Goal: Find specific page/section: Find specific page/section

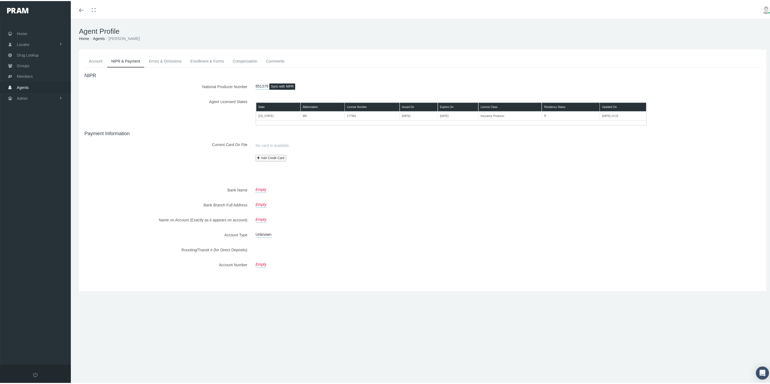
click at [34, 85] on link "Agents" at bounding box center [35, 86] width 71 height 11
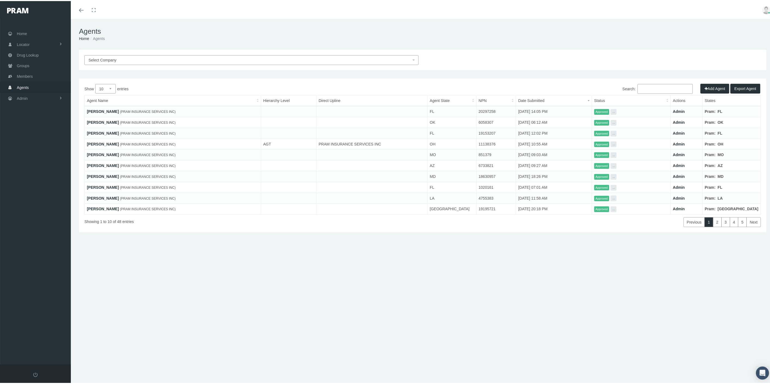
click at [647, 88] on input "Search:" at bounding box center [664, 88] width 55 height 10
paste input "ALINE NGUYEN"
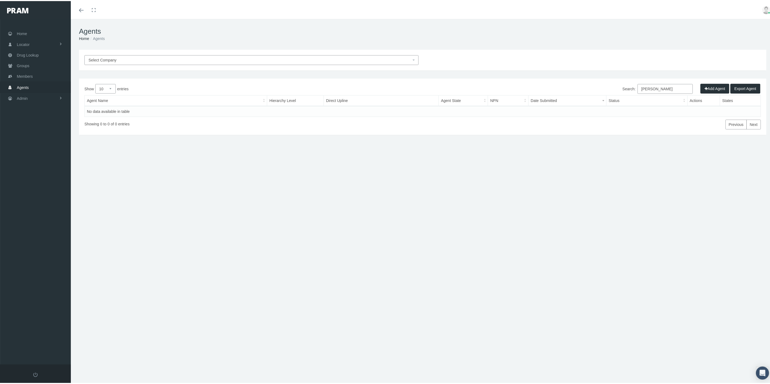
drag, startPoint x: 652, startPoint y: 88, endPoint x: 591, endPoint y: 77, distance: 62.6
click at [600, 85] on div "Search: ALINE NGUYEN" at bounding box center [592, 88] width 338 height 11
type input "NGUYEN"
click at [107, 110] on link "CURTIS NGUYEN" at bounding box center [103, 110] width 32 height 4
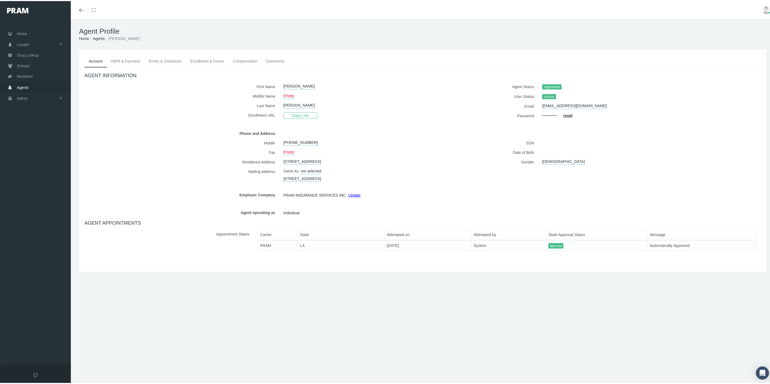
click at [34, 85] on link "Agents" at bounding box center [35, 86] width 71 height 11
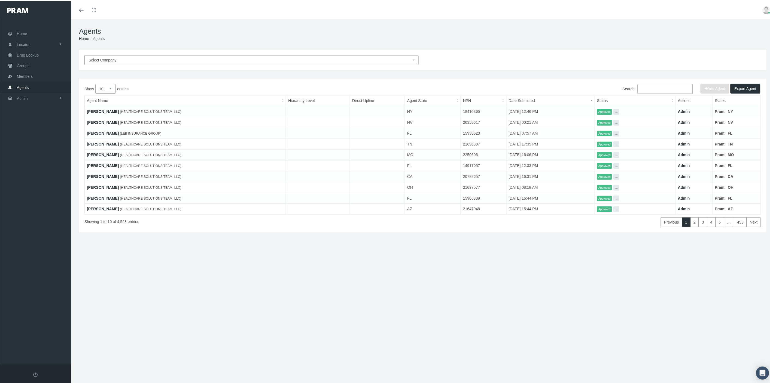
click at [668, 86] on input "Search:" at bounding box center [664, 88] width 55 height 10
paste input "ALINE NGUYEN"
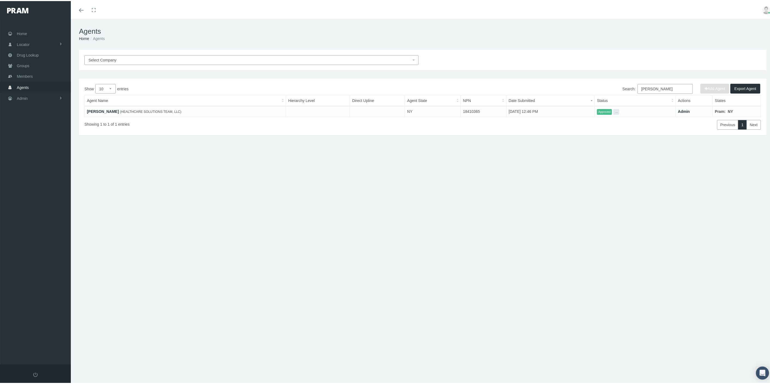
type input "ALINE NGUYEN"
click at [103, 110] on link "ALINE NGUYEN" at bounding box center [103, 110] width 32 height 4
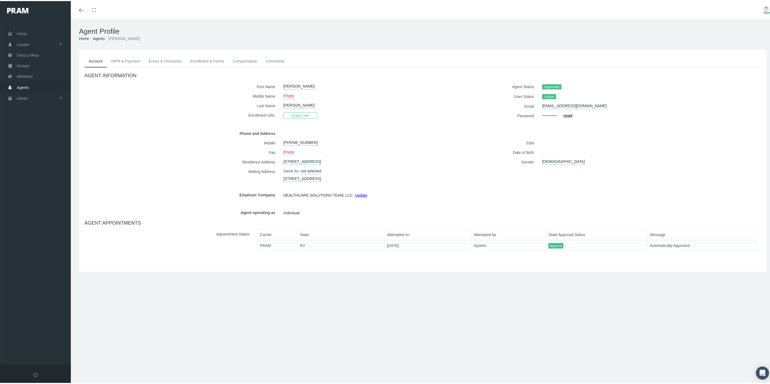
click at [134, 63] on link "NIPR & Payment" at bounding box center [126, 60] width 38 height 12
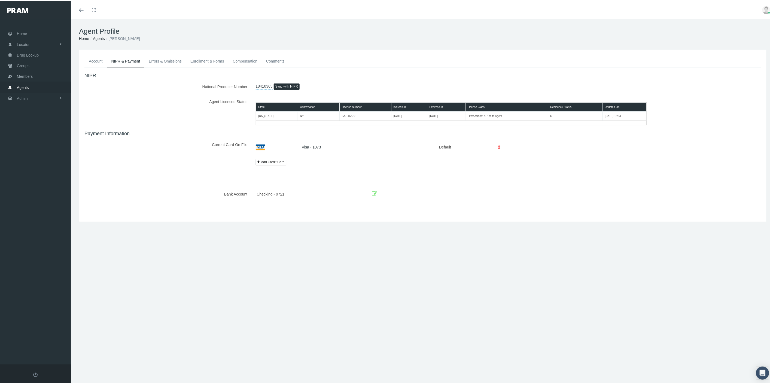
click at [164, 60] on link "Errors & Omissions" at bounding box center [165, 60] width 42 height 12
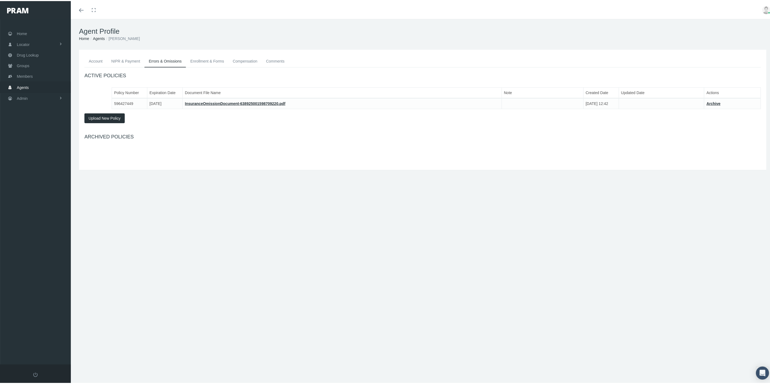
click at [216, 60] on link "Enrollment & Forms" at bounding box center [207, 60] width 42 height 12
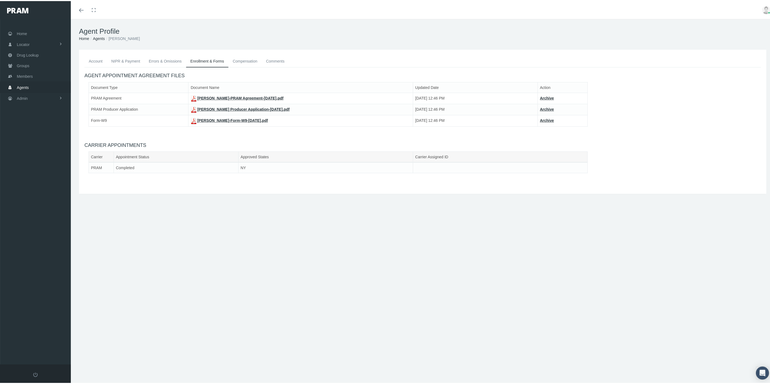
click at [94, 61] on link "Account" at bounding box center [95, 60] width 23 height 12
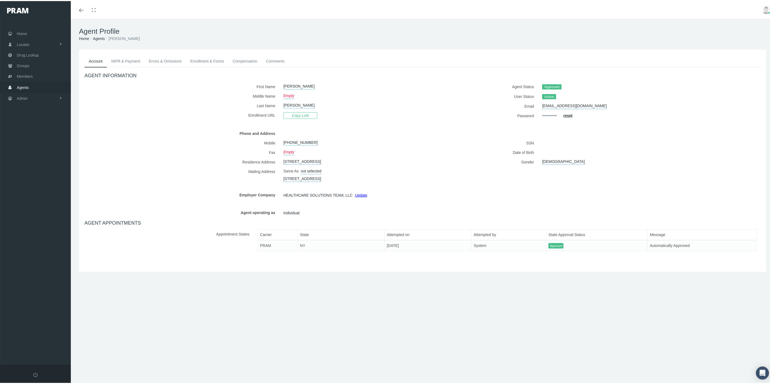
click at [40, 85] on link "Agents" at bounding box center [35, 86] width 71 height 11
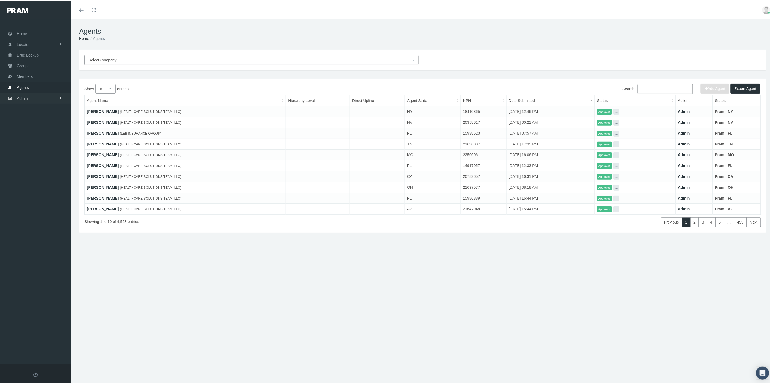
click at [48, 96] on link "Admin" at bounding box center [35, 97] width 71 height 11
click at [40, 169] on span "Companies" at bounding box center [31, 169] width 19 height 9
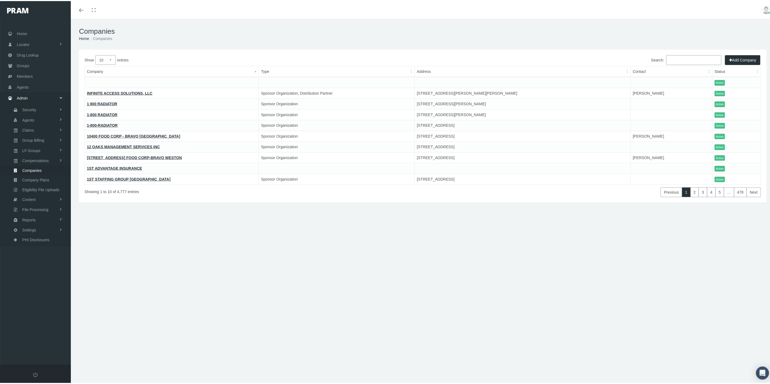
click at [675, 59] on input "Search:" at bounding box center [693, 59] width 55 height 10
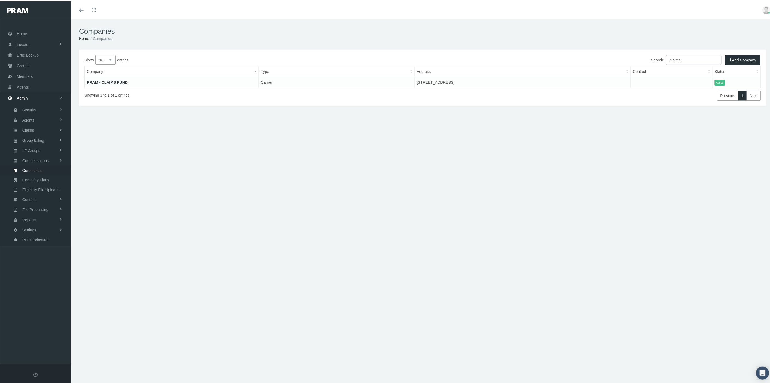
type input "claims"
click at [469, 145] on div "Add Company Show 10 25 50 100 entries Search: claims Company Type Address Conta…" at bounding box center [423, 117] width 704 height 136
